Goal: Information Seeking & Learning: Check status

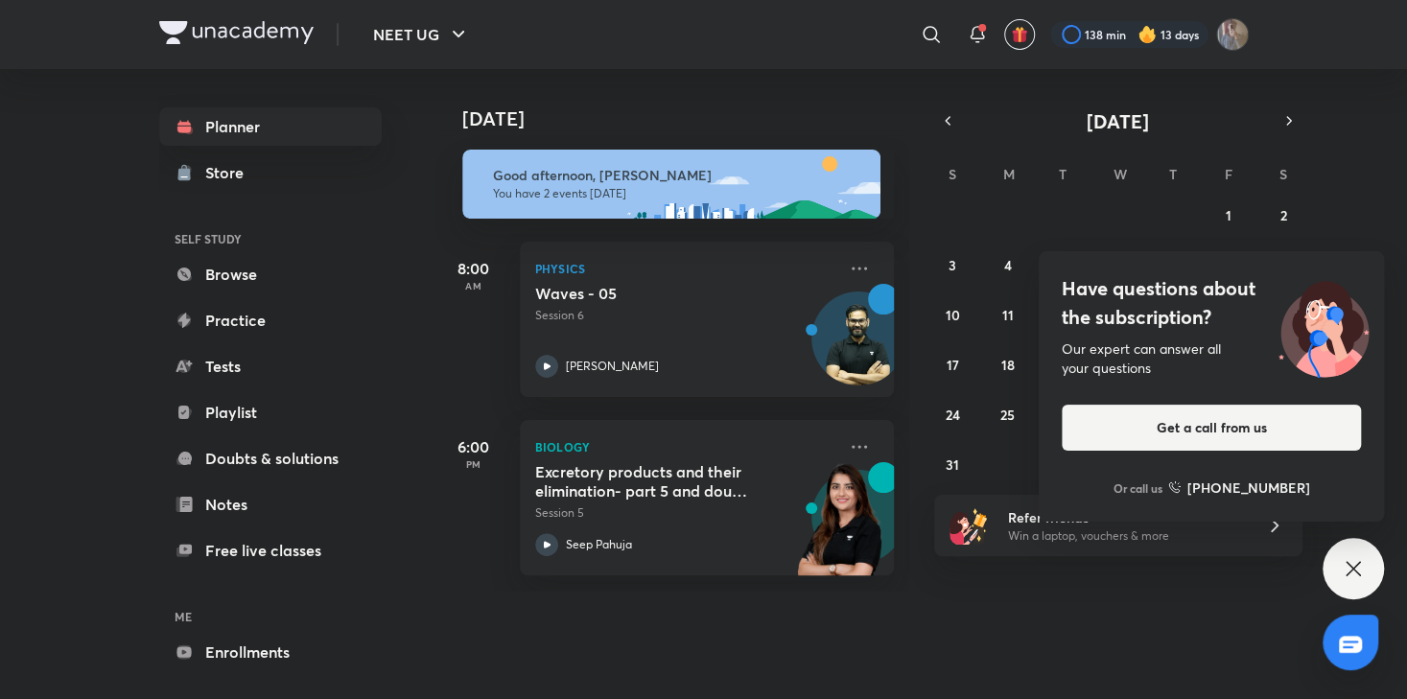
click at [1344, 566] on icon at bounding box center [1353, 568] width 23 height 23
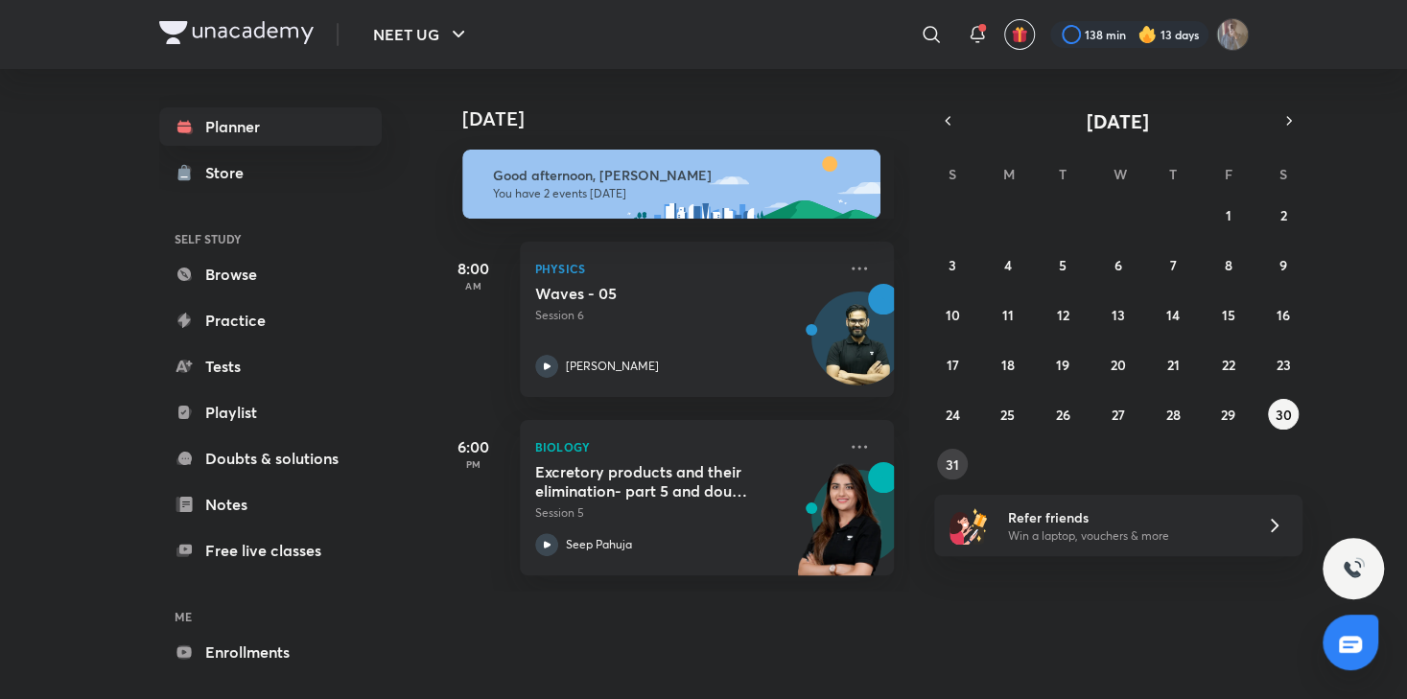
click at [955, 457] on abbr "31" at bounding box center [952, 465] width 13 height 18
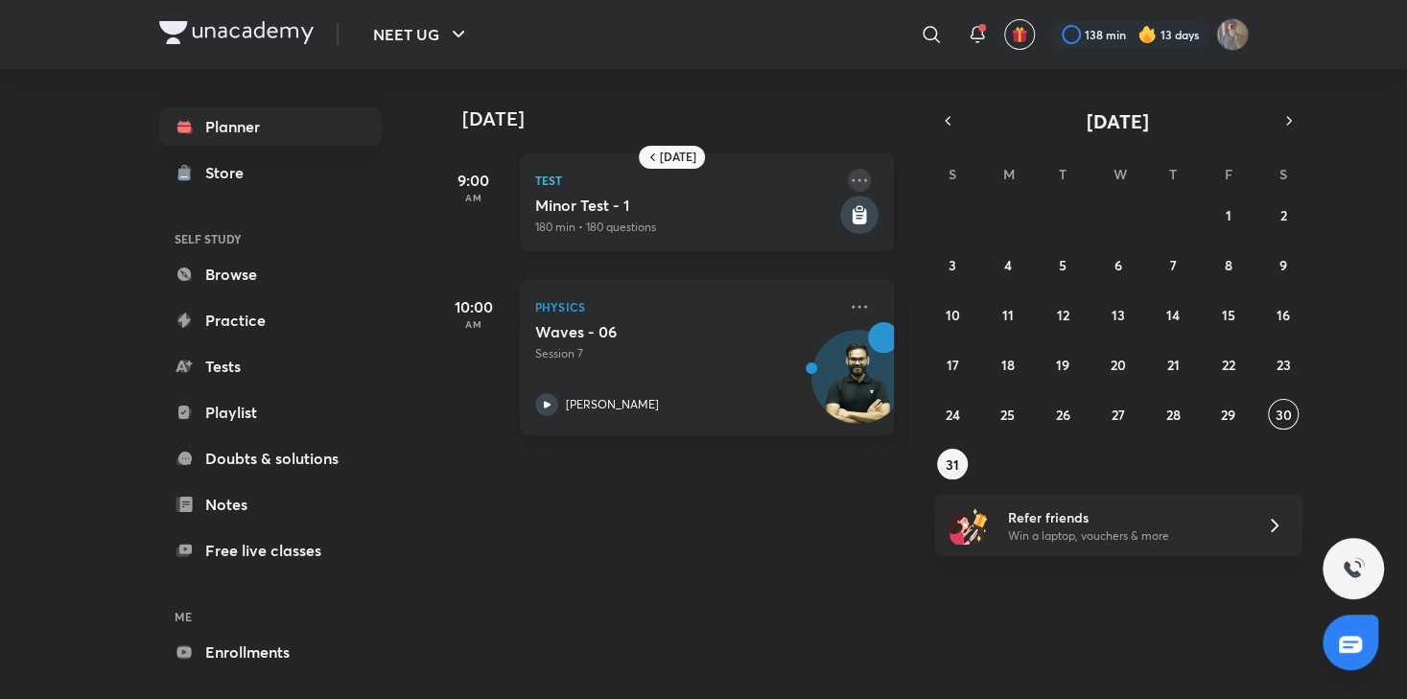
click at [848, 174] on icon at bounding box center [859, 180] width 23 height 23
click at [849, 202] on rect at bounding box center [859, 215] width 38 height 38
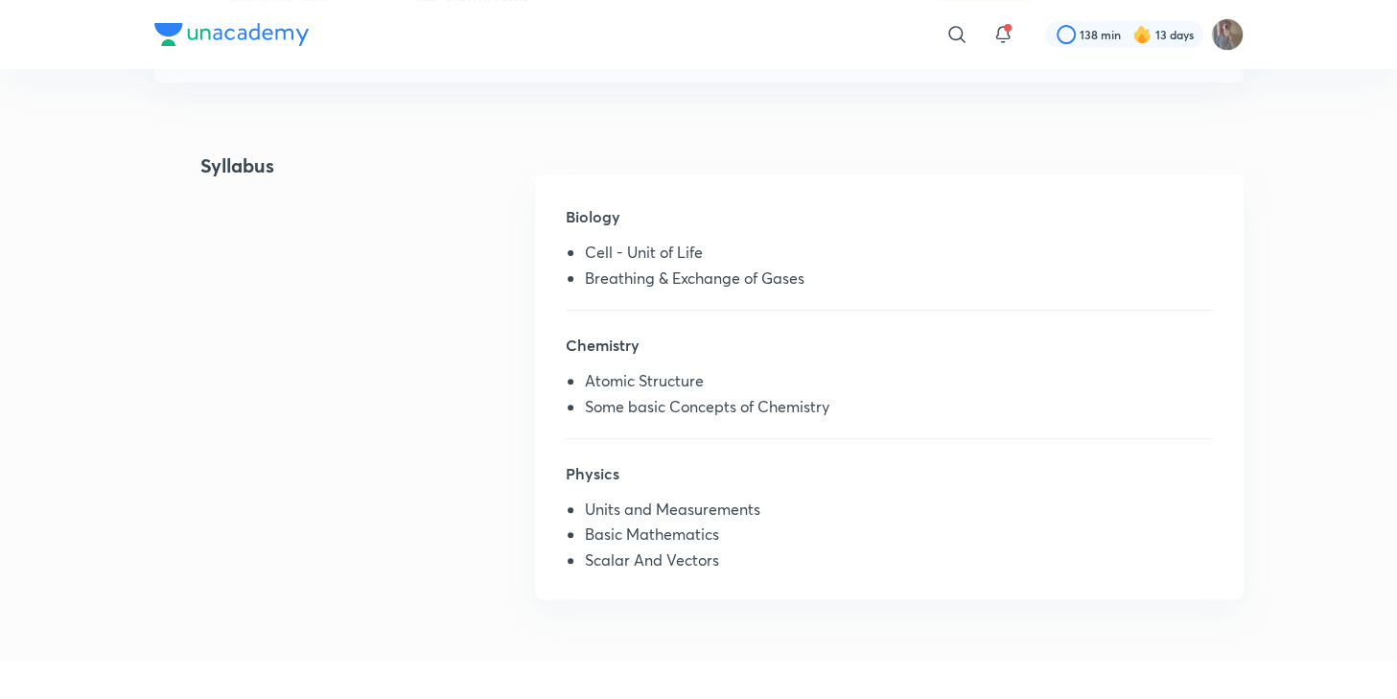
scroll to position [444, 0]
click at [599, 256] on li "Cell - Unit of Life" at bounding box center [898, 254] width 627 height 25
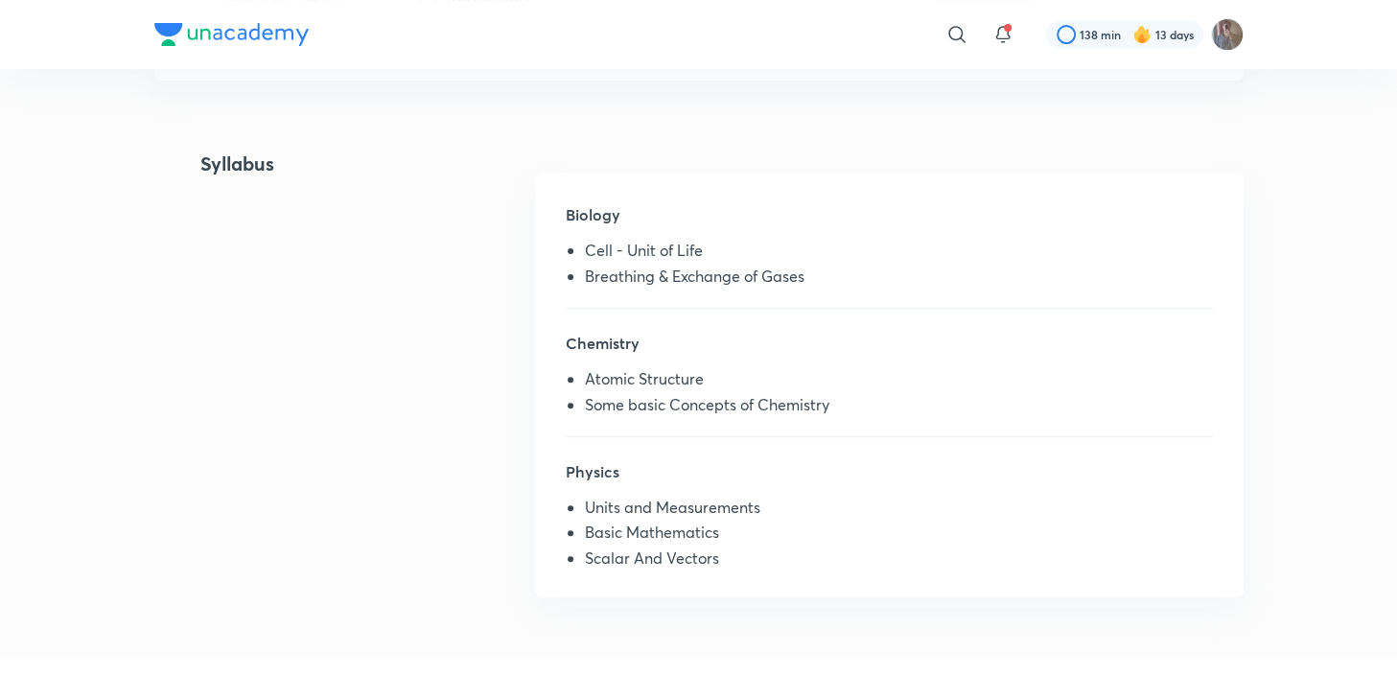
click at [633, 296] on div "Biology Cell - Unit of Life Breathing & Exchange of Gases" at bounding box center [889, 255] width 646 height 105
click at [690, 260] on li "Cell - Unit of Life" at bounding box center [898, 254] width 627 height 25
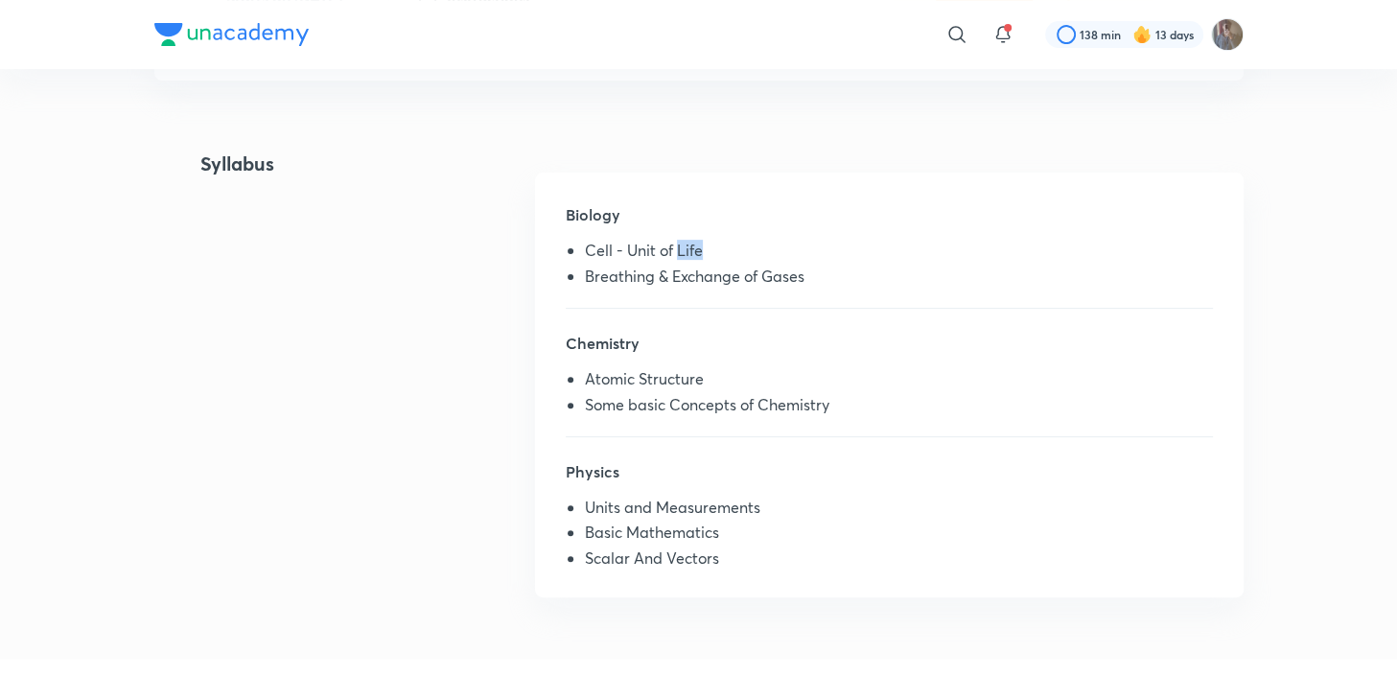
click at [690, 260] on li "Cell - Unit of Life" at bounding box center [898, 254] width 627 height 25
click at [680, 383] on li "Atomic Structure" at bounding box center [898, 382] width 627 height 25
click at [696, 410] on li "Some basic Concepts of Chemistry" at bounding box center [898, 408] width 627 height 25
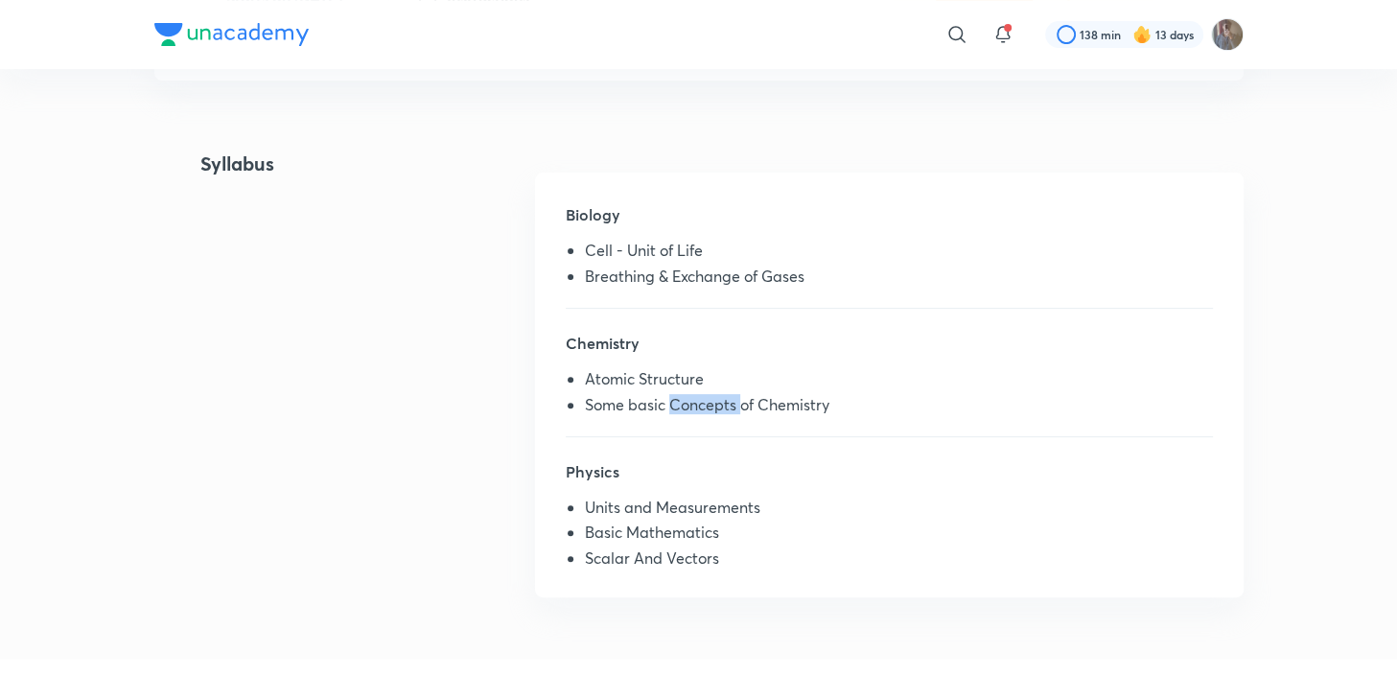
click at [696, 410] on li "Some basic Concepts of Chemistry" at bounding box center [898, 408] width 627 height 25
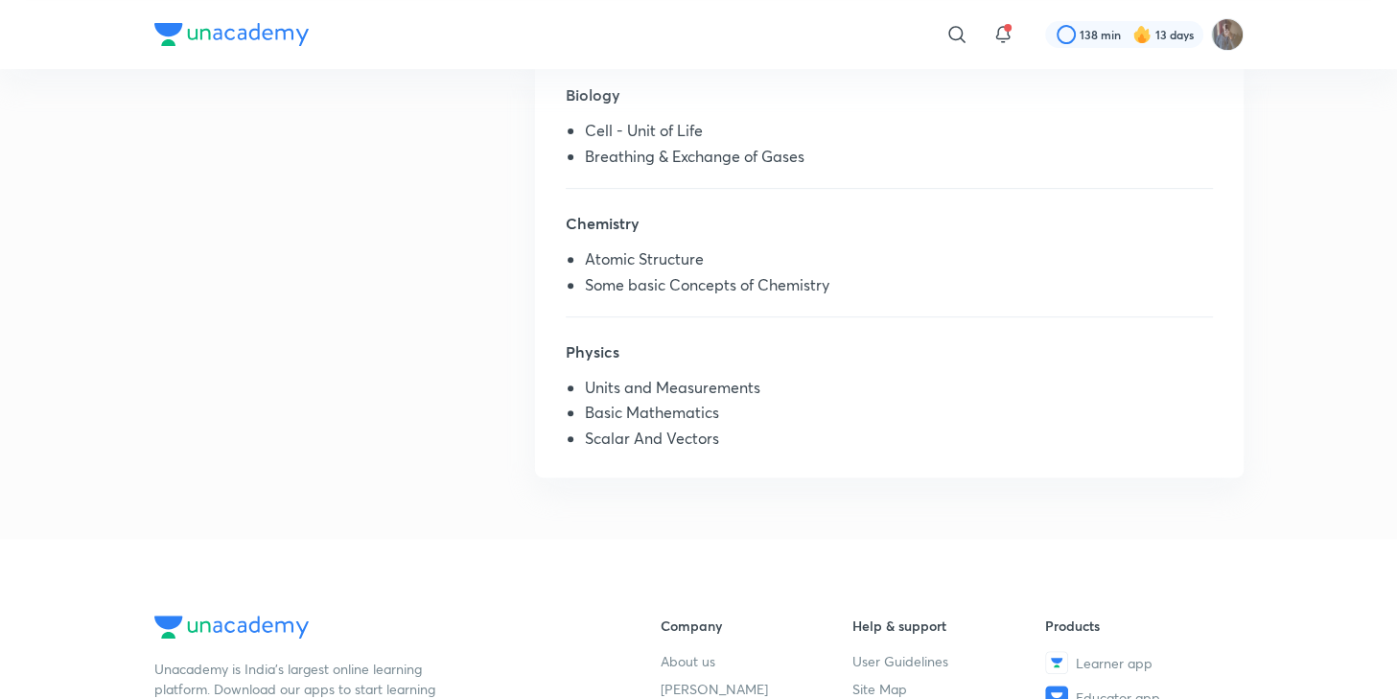
scroll to position [565, 0]
click at [681, 439] on li "Scalar And Vectors" at bounding box center [898, 441] width 627 height 25
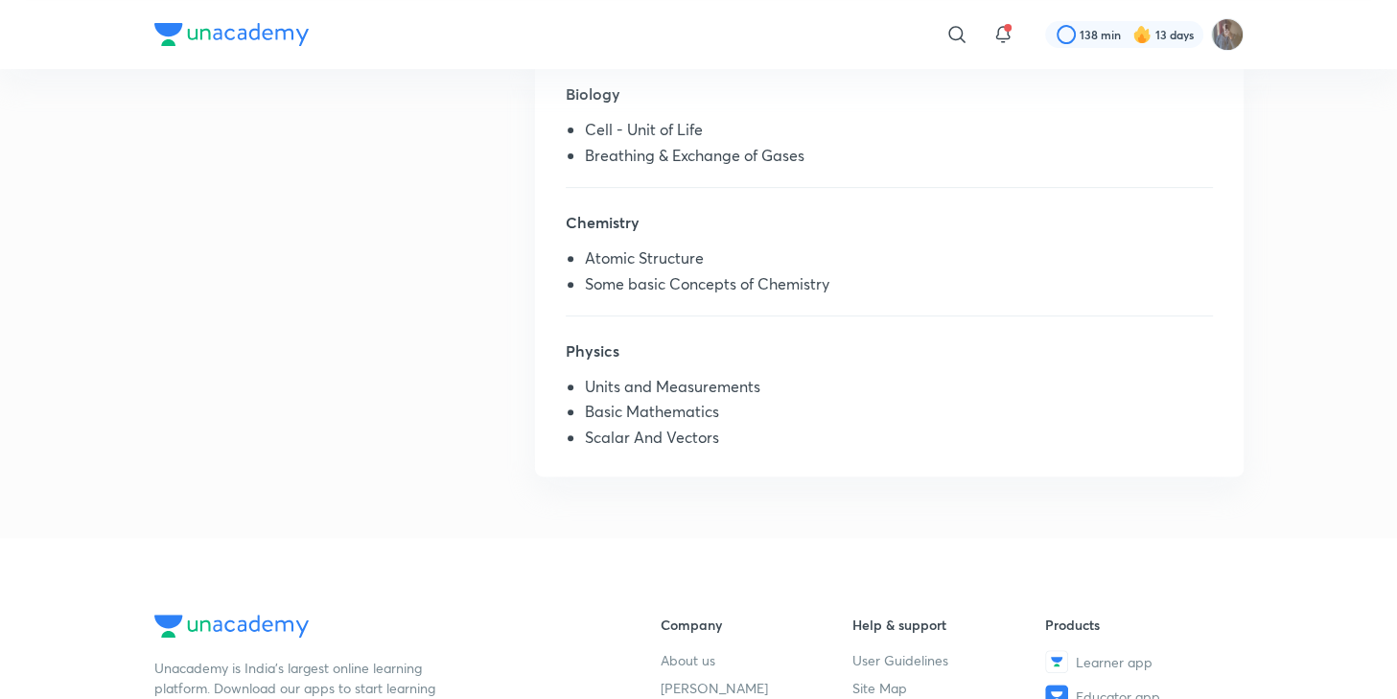
click at [681, 439] on li "Scalar And Vectors" at bounding box center [898, 441] width 627 height 25
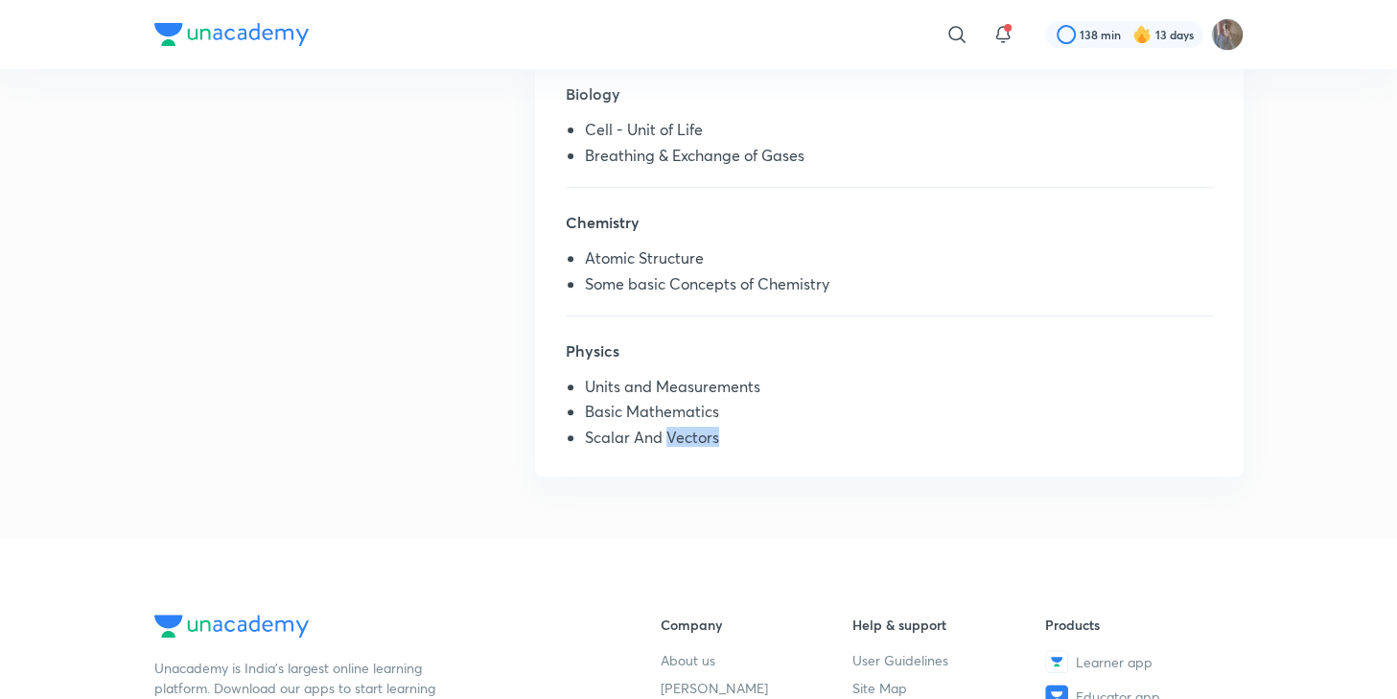
click at [681, 439] on li "Scalar And Vectors" at bounding box center [898, 441] width 627 height 25
click at [699, 399] on li "Units and Measurements" at bounding box center [898, 390] width 627 height 25
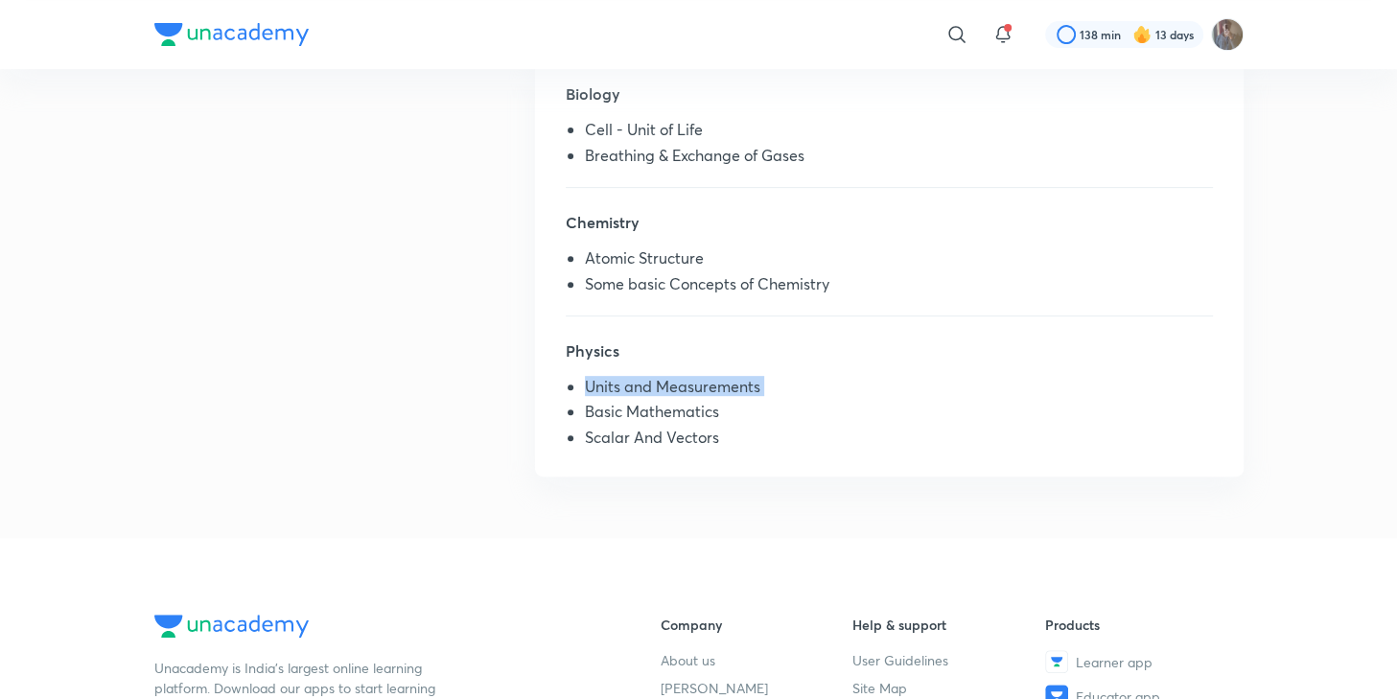
click at [699, 399] on li "Units and Measurements" at bounding box center [898, 390] width 627 height 25
click at [579, 381] on ul "Units and Measurements Basic Mathematics Scalar And Vectors" at bounding box center [889, 416] width 646 height 76
drag, startPoint x: 579, startPoint y: 381, endPoint x: 846, endPoint y: 479, distance: 284.0
click at [846, 479] on div "Syllabus Biology Cell - Unit of Life Breathing & Exchange of Gases Chemistry At…" at bounding box center [698, 264] width 1089 height 471
click at [601, 128] on li "Cell - Unit of Life" at bounding box center [898, 133] width 627 height 25
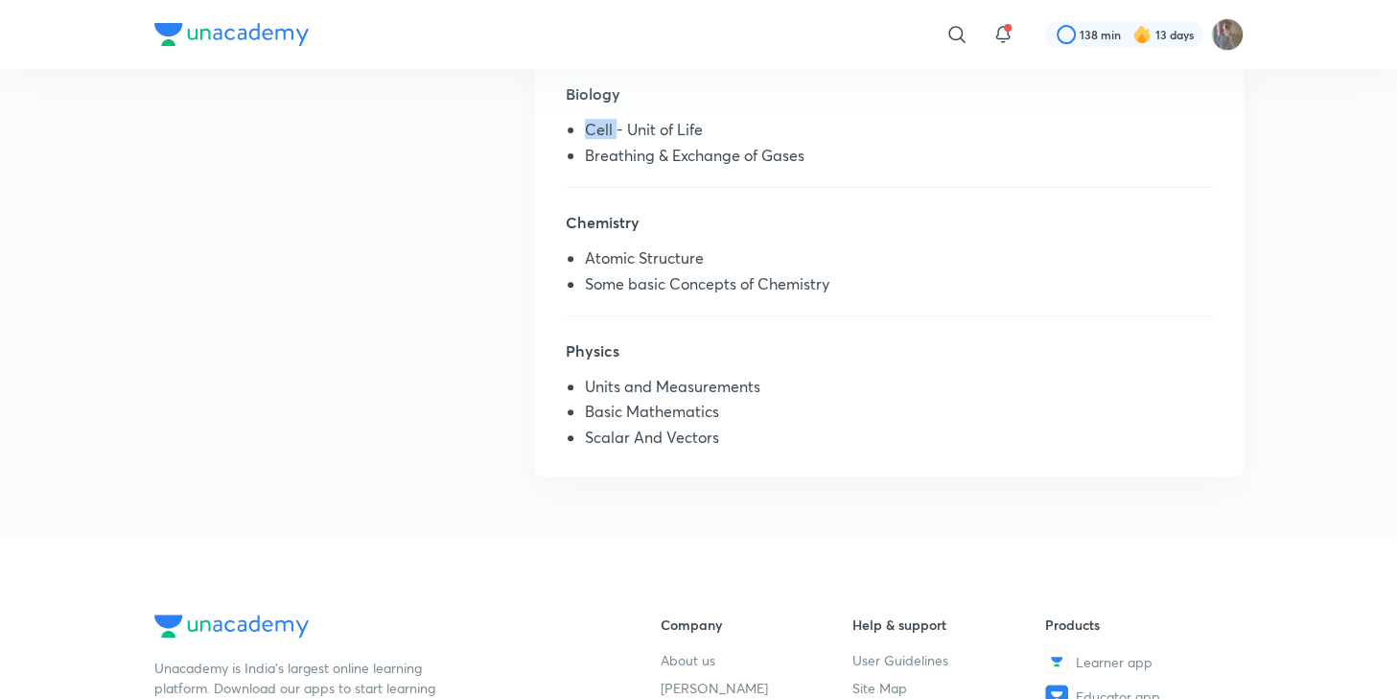
click at [601, 128] on li "Cell - Unit of Life" at bounding box center [898, 133] width 627 height 25
click at [609, 152] on li "Breathing & Exchange of Gases" at bounding box center [898, 159] width 627 height 25
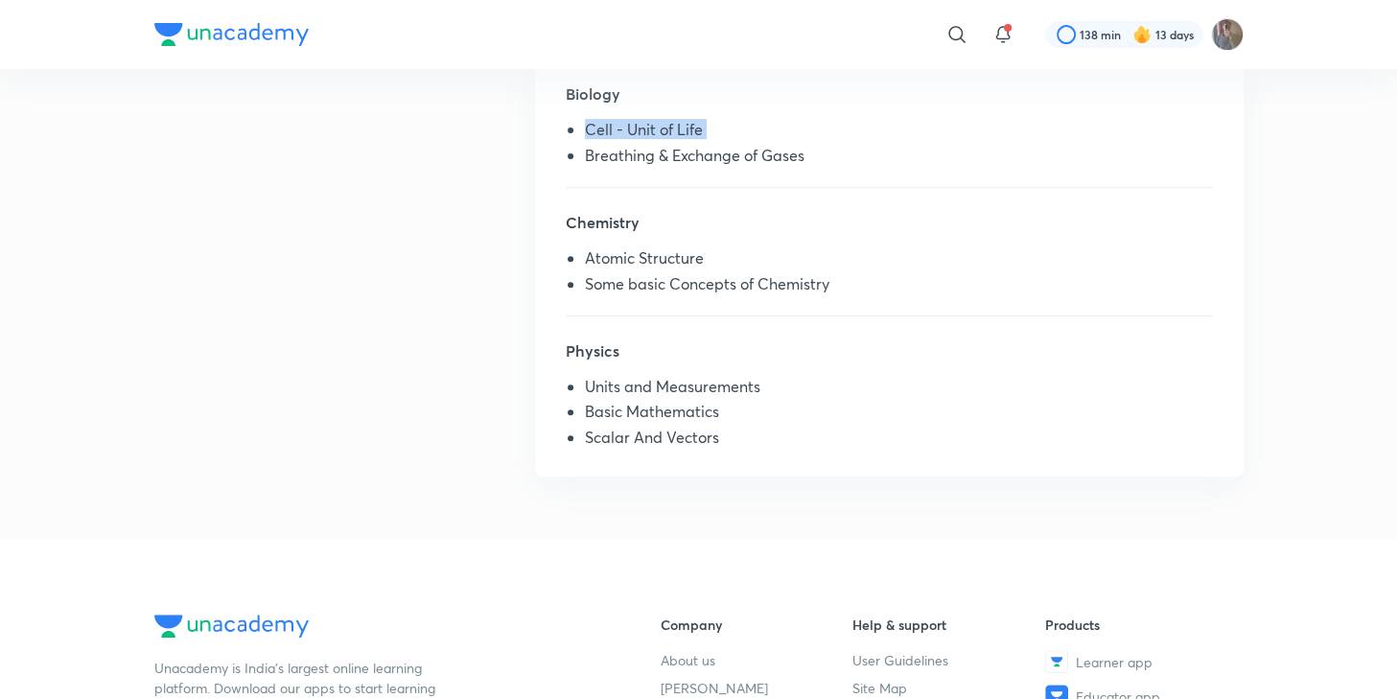
click at [609, 152] on li "Breathing & Exchange of Gases" at bounding box center [898, 159] width 627 height 25
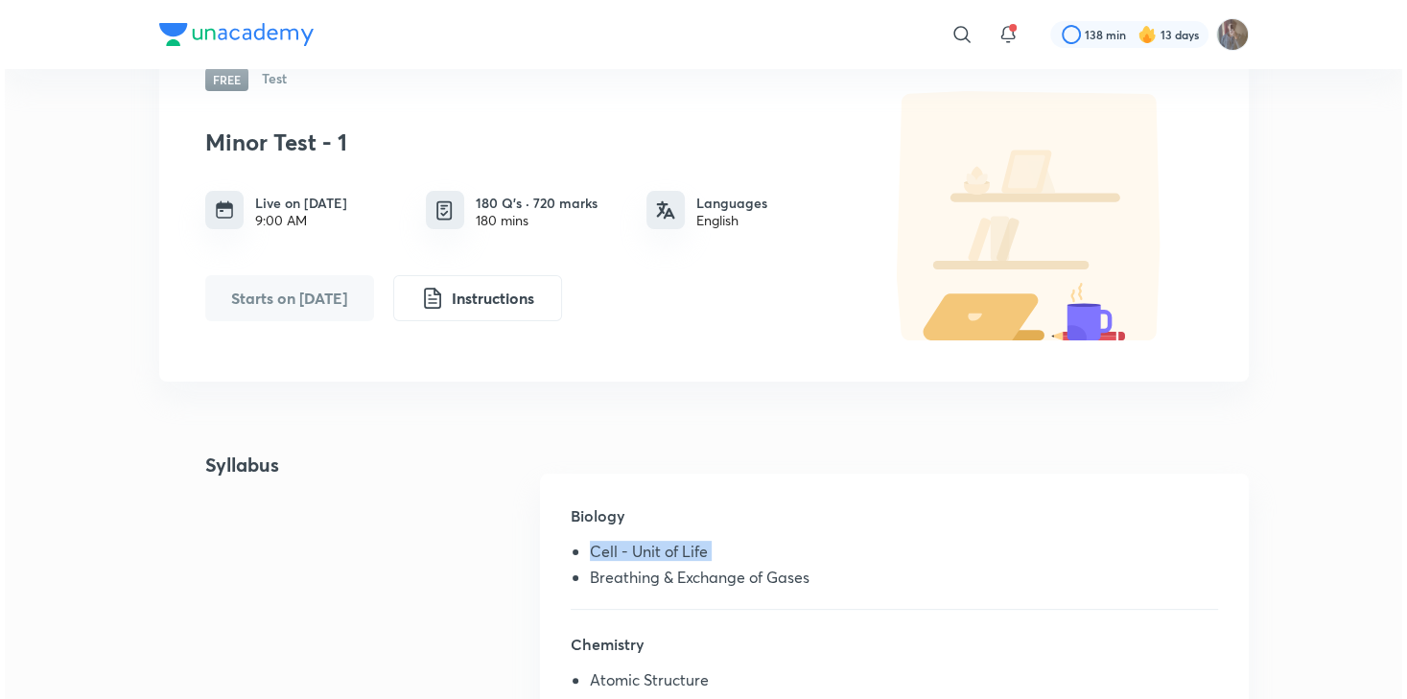
scroll to position [0, 0]
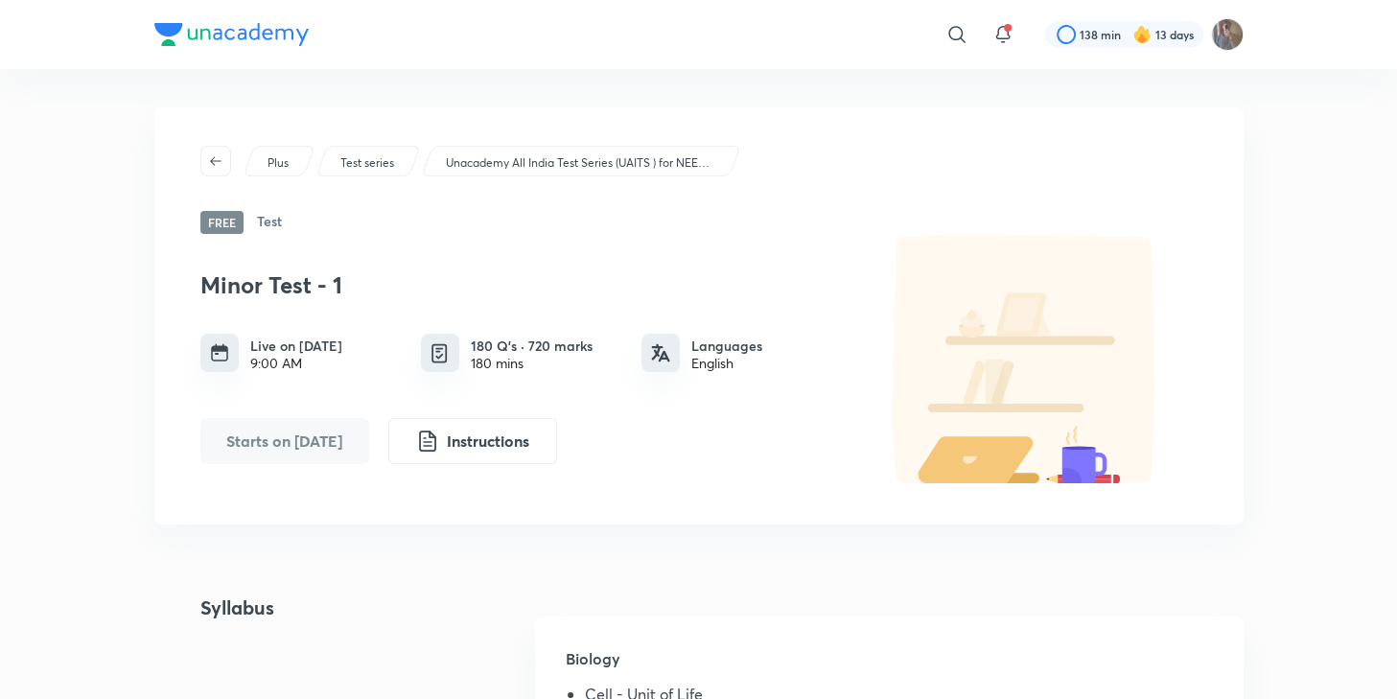
click at [215, 139] on div "Plus Test series Unacademy All India Test Series (UAITS ) for NEET UG - Dropper…" at bounding box center [698, 315] width 1089 height 417
click at [215, 151] on button "button" at bounding box center [215, 161] width 31 height 31
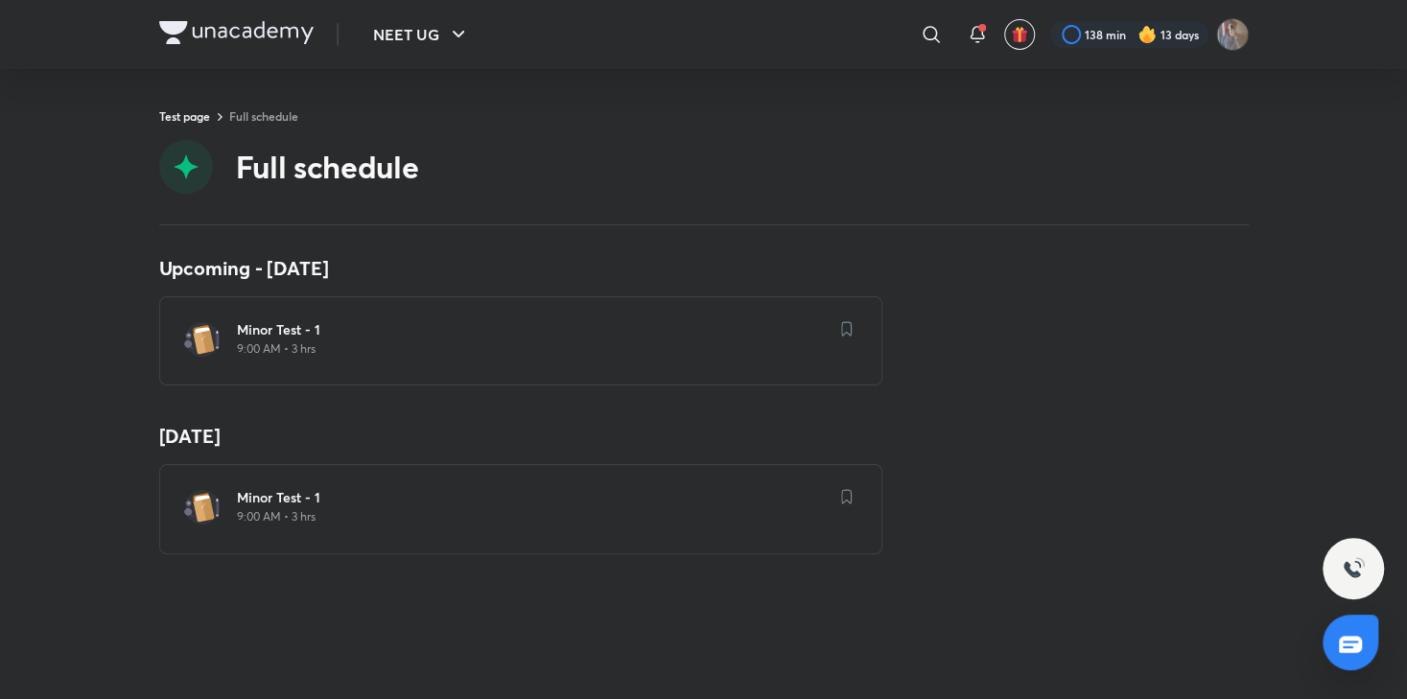
click at [618, 226] on div "Upcoming - [DATE] Minor Test - 1 9:00 AM • 3 hrs [DATE] Minor Test - 1 9:00 AM …" at bounding box center [703, 462] width 1407 height 474
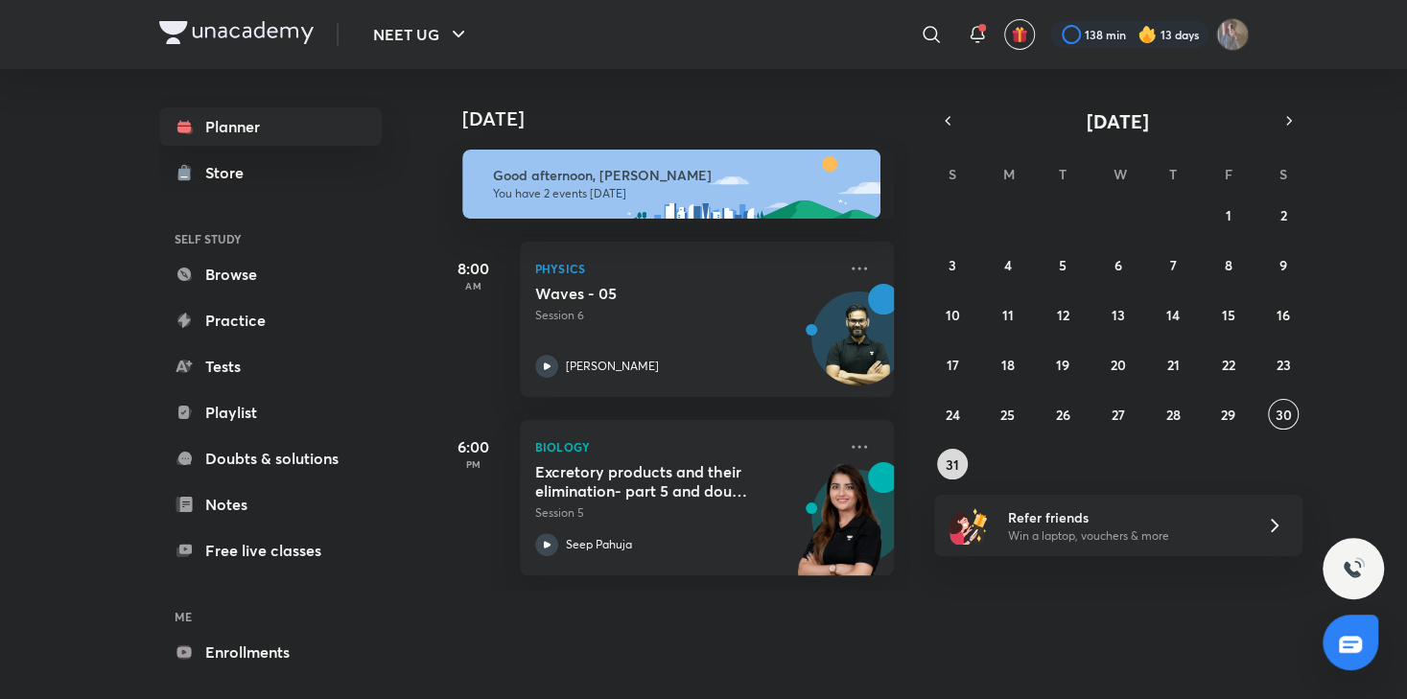
click at [948, 464] on abbr "31" at bounding box center [952, 465] width 13 height 18
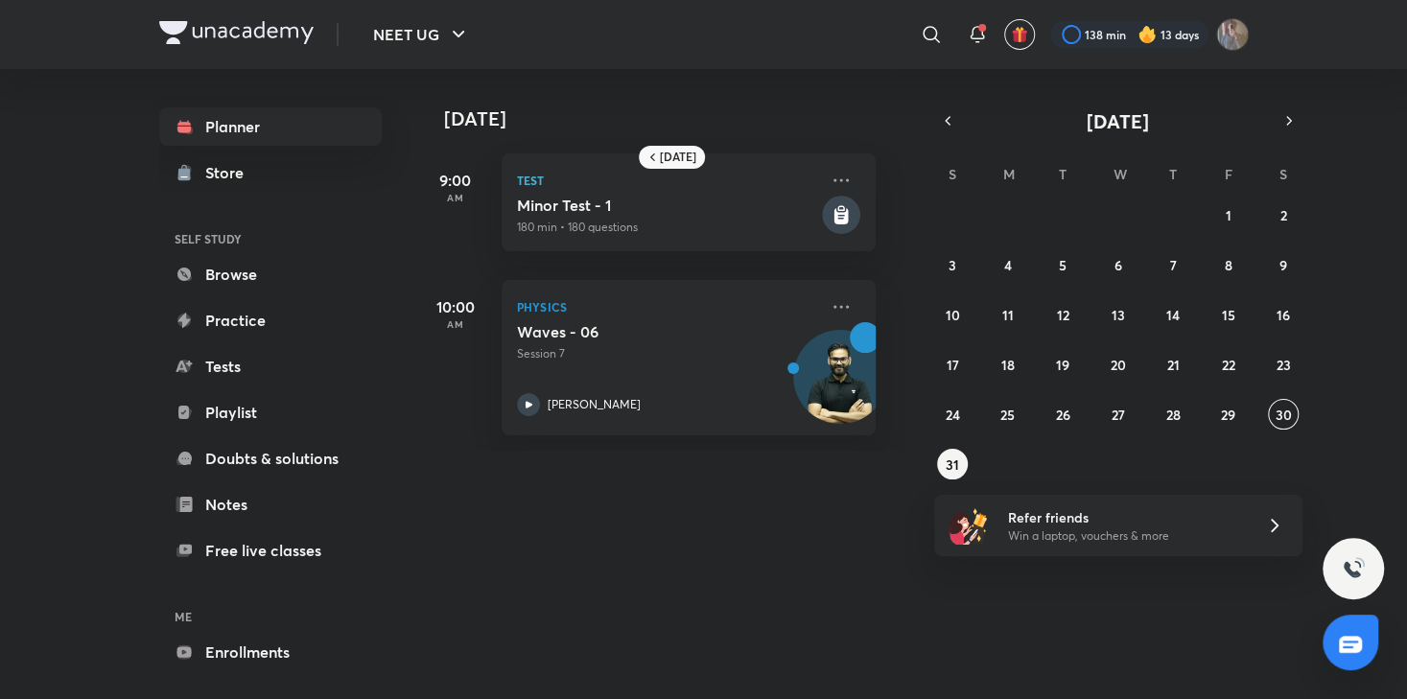
scroll to position [0, 19]
click at [1281, 125] on icon "button" at bounding box center [1288, 120] width 15 height 17
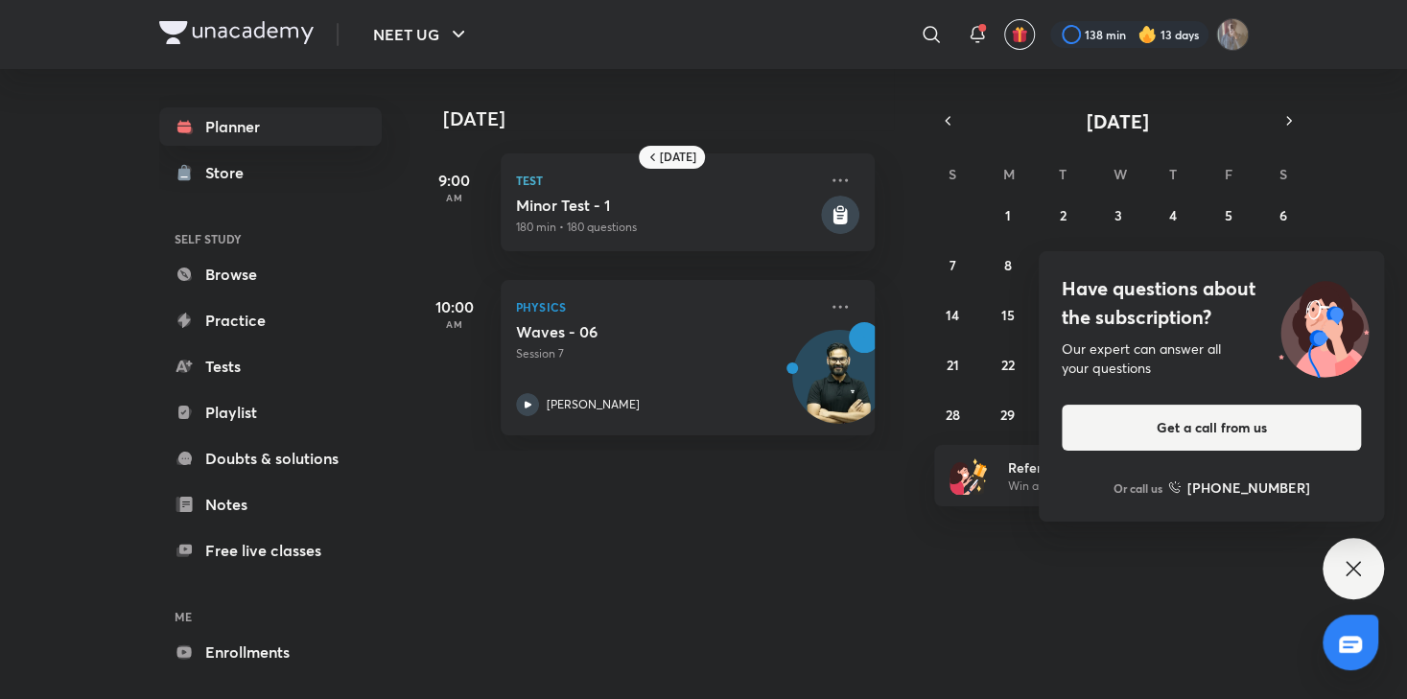
click at [1345, 594] on div "Have questions about the subscription? Our expert can answer all your questions…" at bounding box center [1353, 568] width 61 height 61
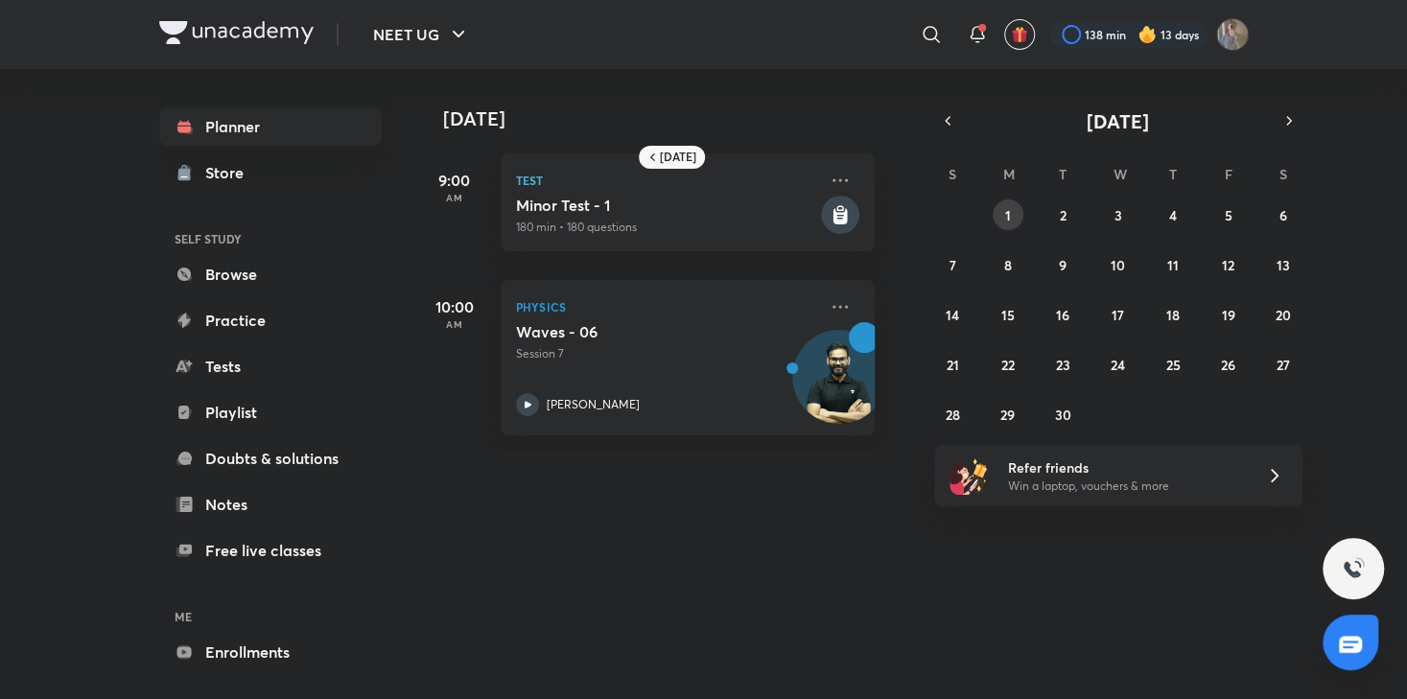
click at [993, 218] on button "1" at bounding box center [1008, 214] width 31 height 31
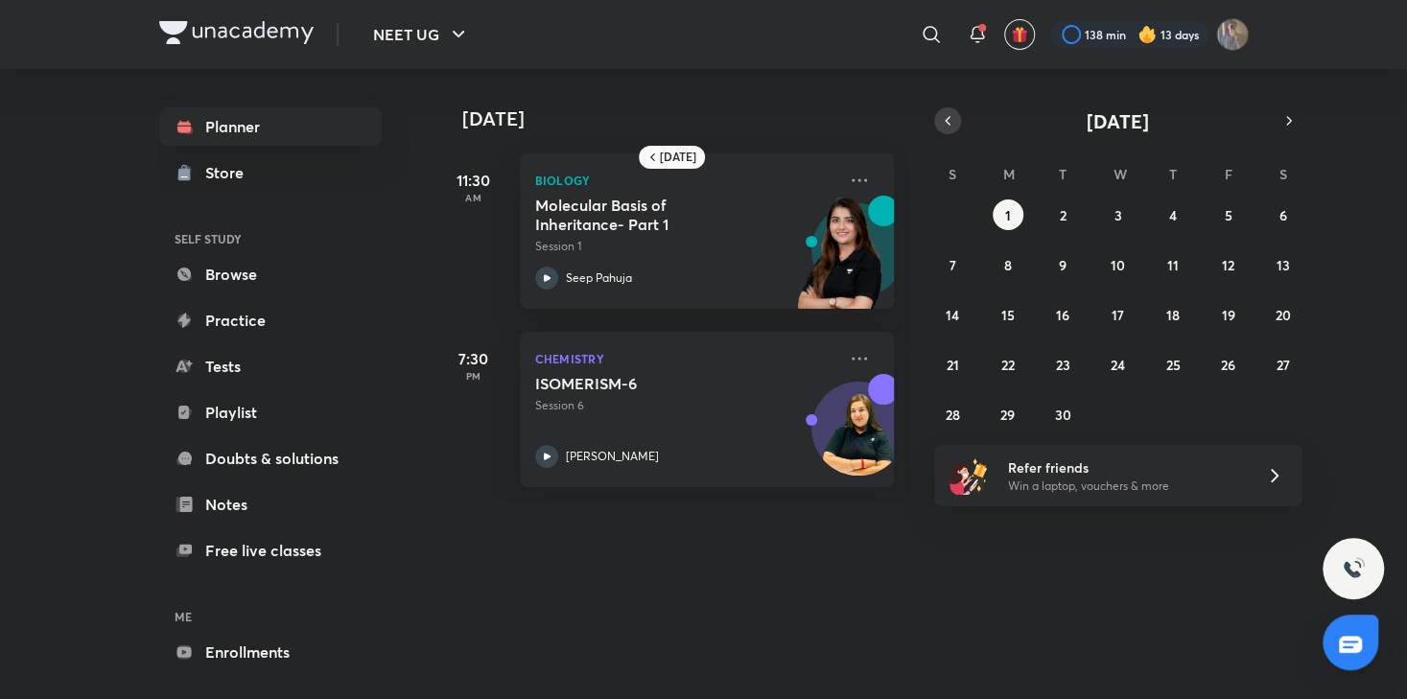
click at [949, 123] on icon "button" at bounding box center [947, 120] width 15 height 17
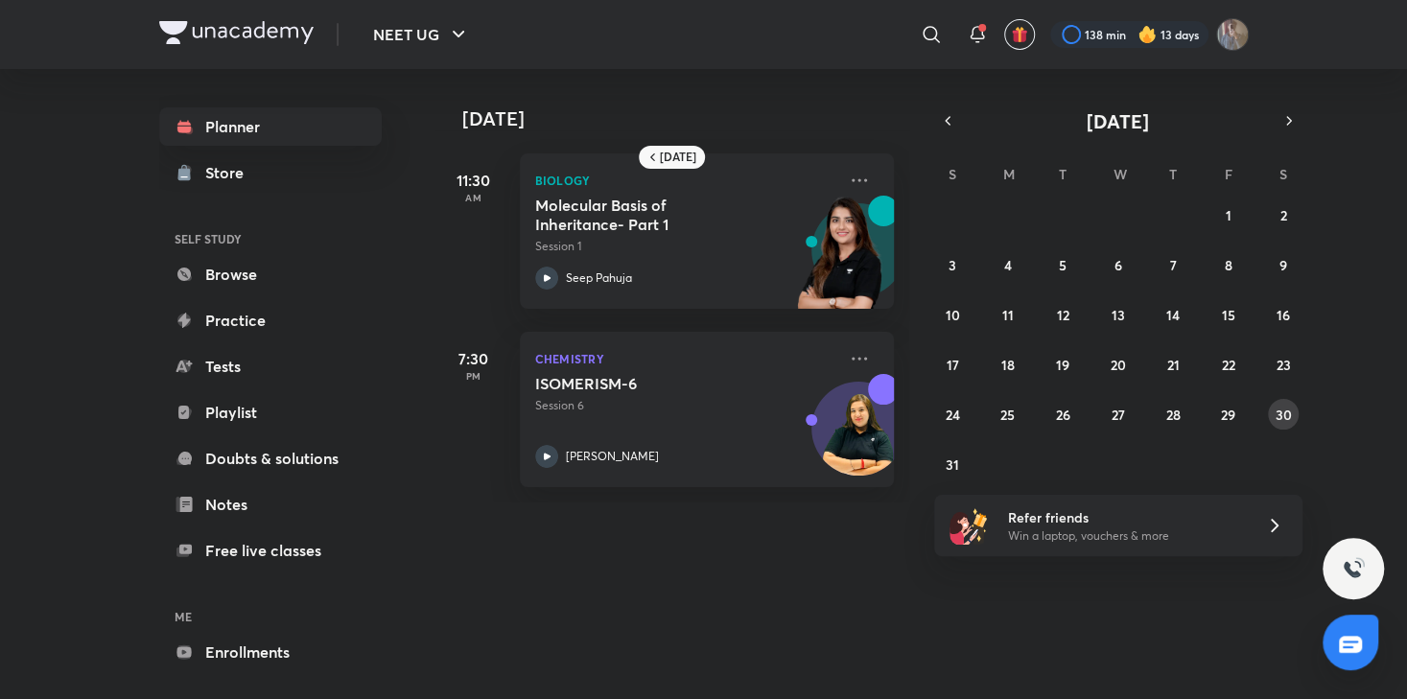
click at [1285, 419] on abbr "30" at bounding box center [1283, 415] width 16 height 18
